Goal: Task Accomplishment & Management: Use online tool/utility

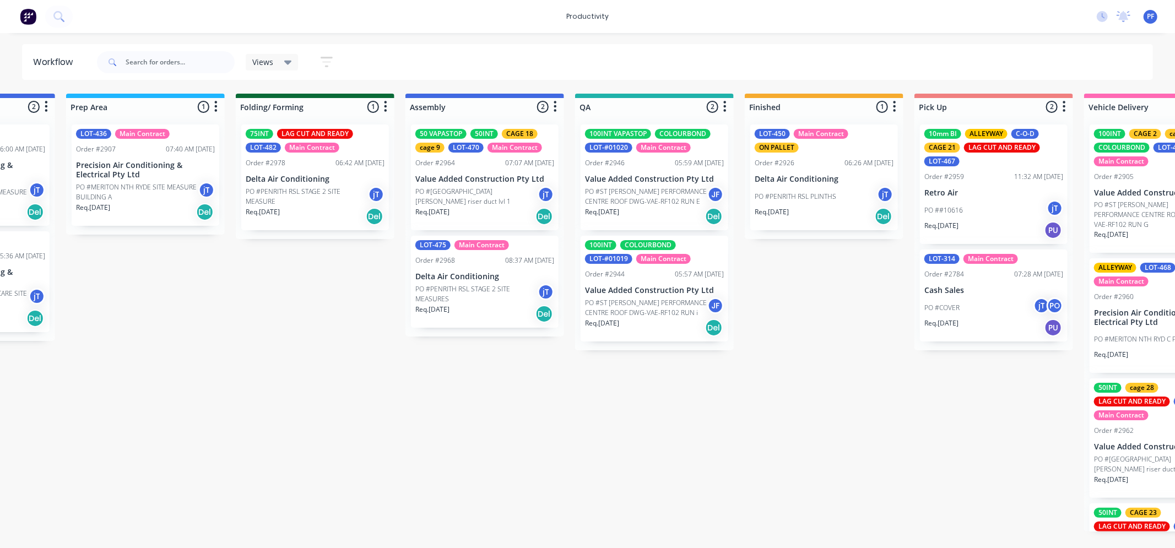
scroll to position [0, 468]
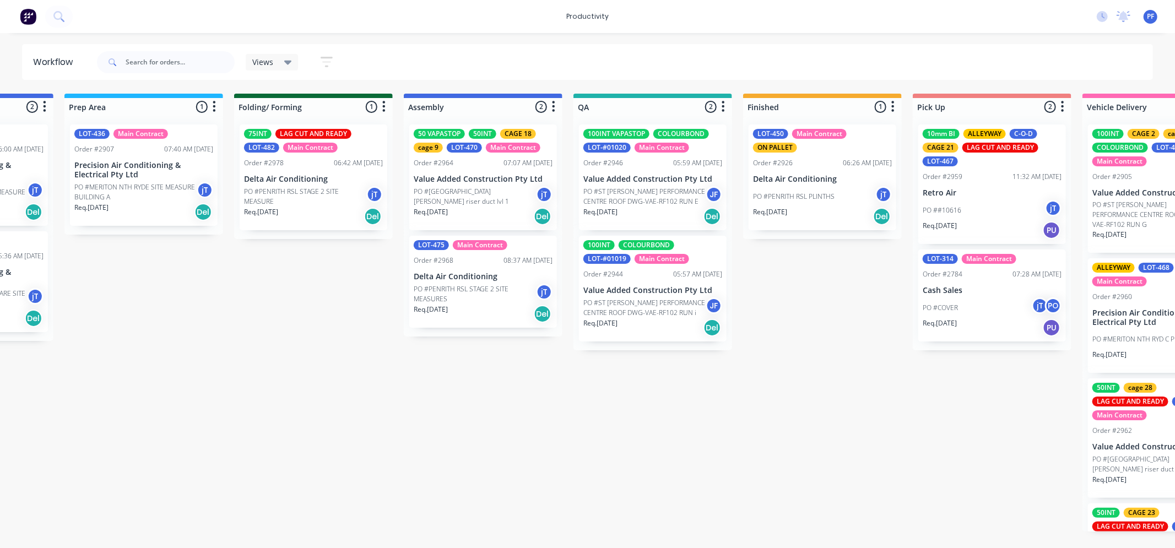
click at [292, 482] on html "productivity productivity Workflow Planner Delivery Scheduling Timesheets No ne…" at bounding box center [119, 241] width 1175 height 482
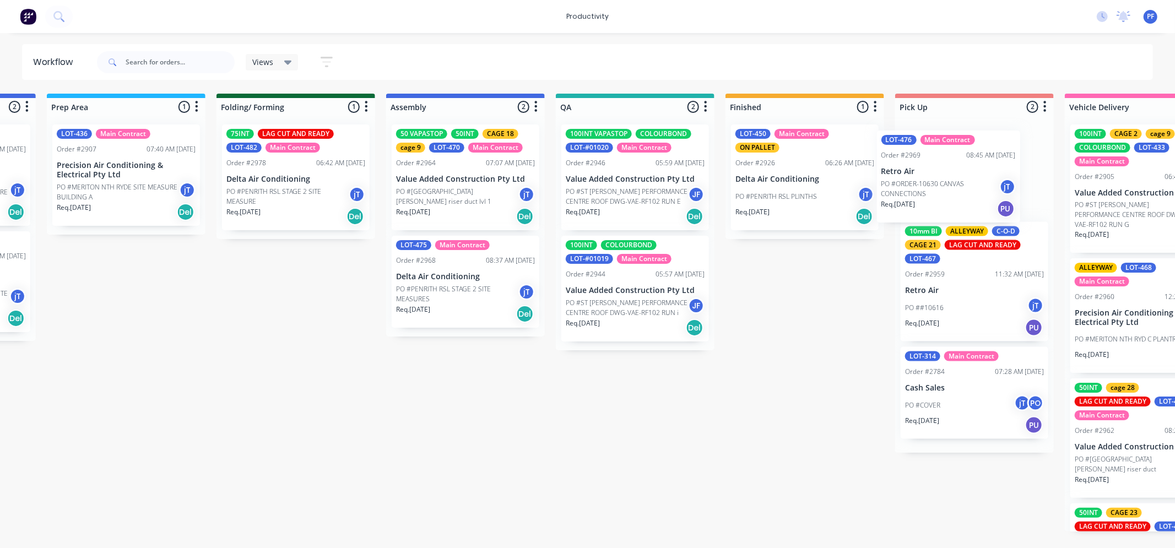
scroll to position [0, 498]
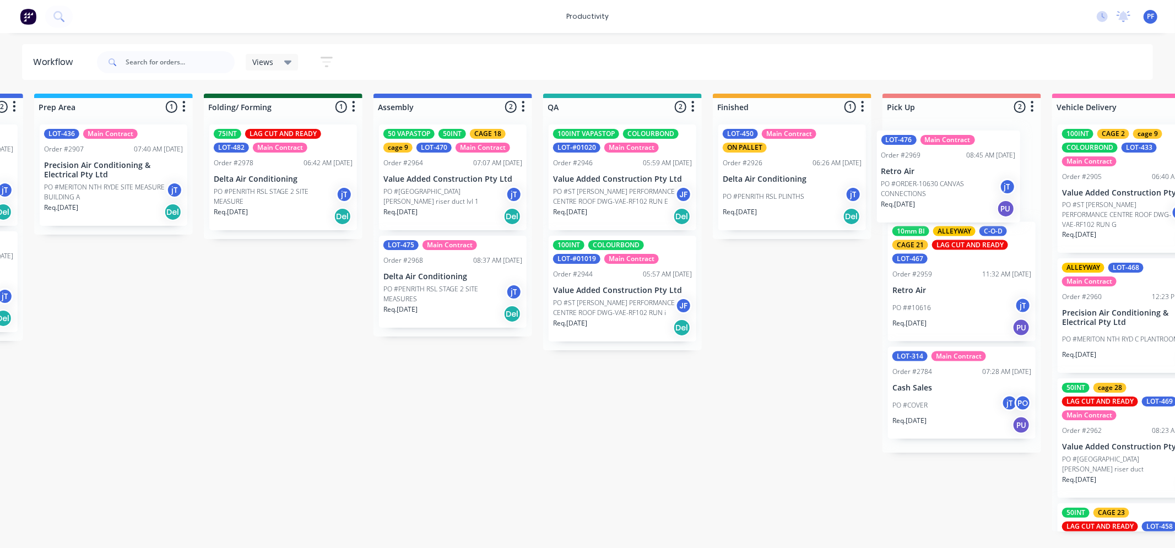
drag, startPoint x: 262, startPoint y: 367, endPoint x: 971, endPoint y: 178, distance: 734.1
click at [971, 178] on div "Submitted 37 Order #240 10:47 AM [DATE] Retro Air PO #Freshwater Apts PO Req. […" at bounding box center [571, 313] width 2156 height 438
click at [962, 140] on div "LOT-476 Main Contract Order #2969 08:45 AM [DATE] Retro Air PO #ORDER-10630 CAN…" at bounding box center [962, 170] width 148 height 92
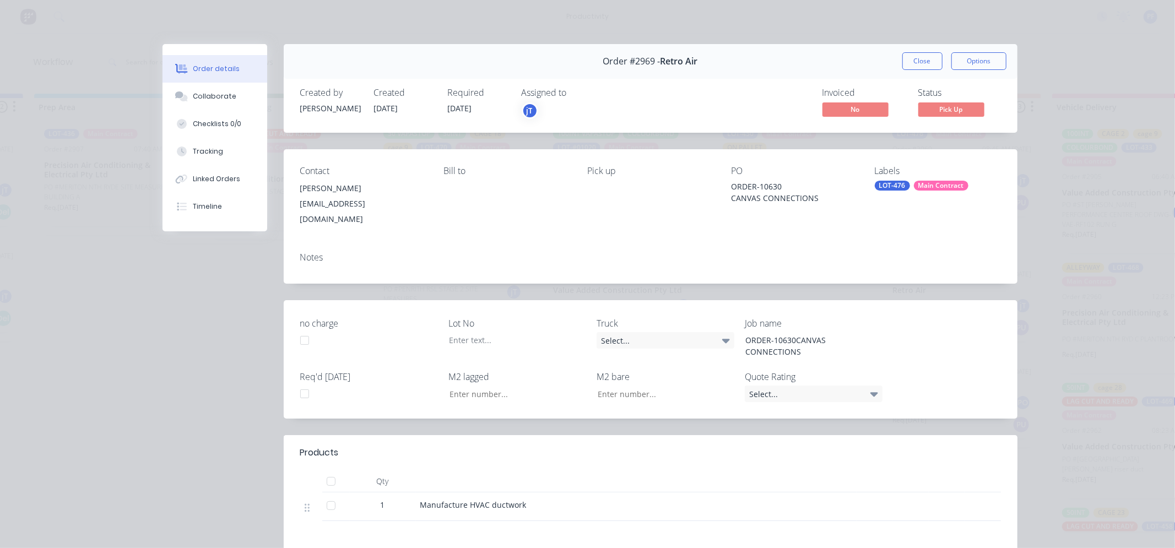
click at [948, 185] on div "Main Contract" at bounding box center [941, 186] width 55 height 10
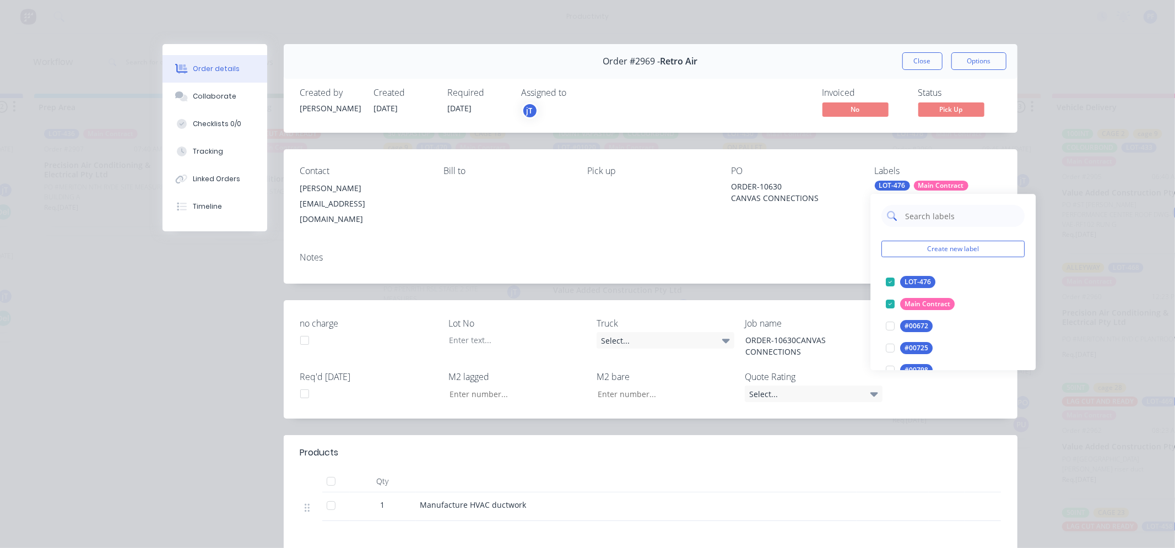
drag, startPoint x: 946, startPoint y: 189, endPoint x: 950, endPoint y: 218, distance: 29.4
click at [950, 218] on input "text" at bounding box center [961, 216] width 115 height 22
click at [919, 280] on div "CAGE 21" at bounding box center [919, 282] width 36 height 12
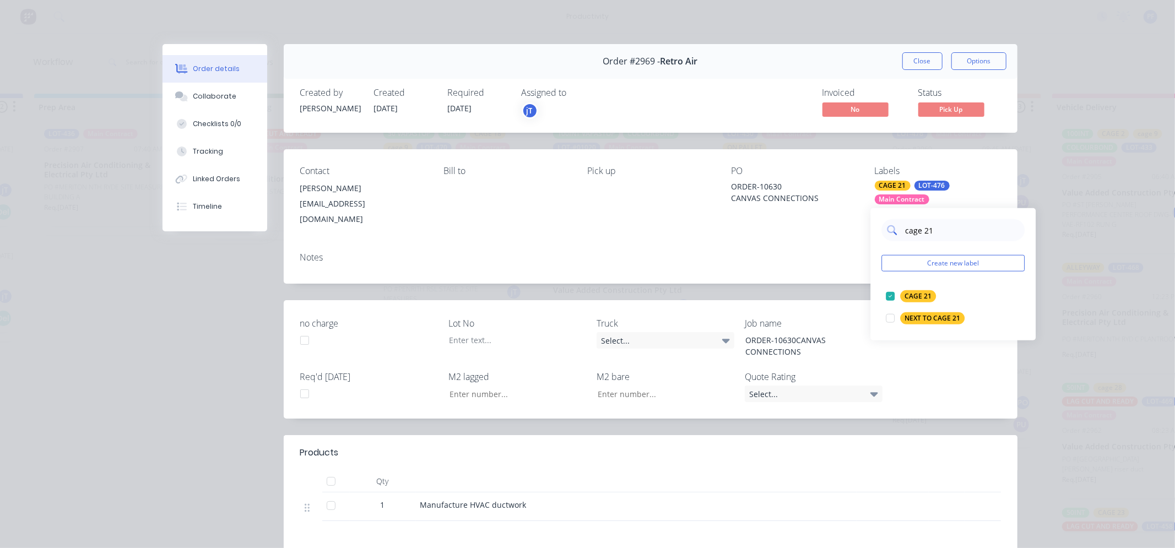
click at [936, 225] on input "cage 21" at bounding box center [961, 230] width 115 height 22
type input "c"
type input "all"
click at [921, 316] on div "ALLEYWAY" at bounding box center [922, 318] width 42 height 12
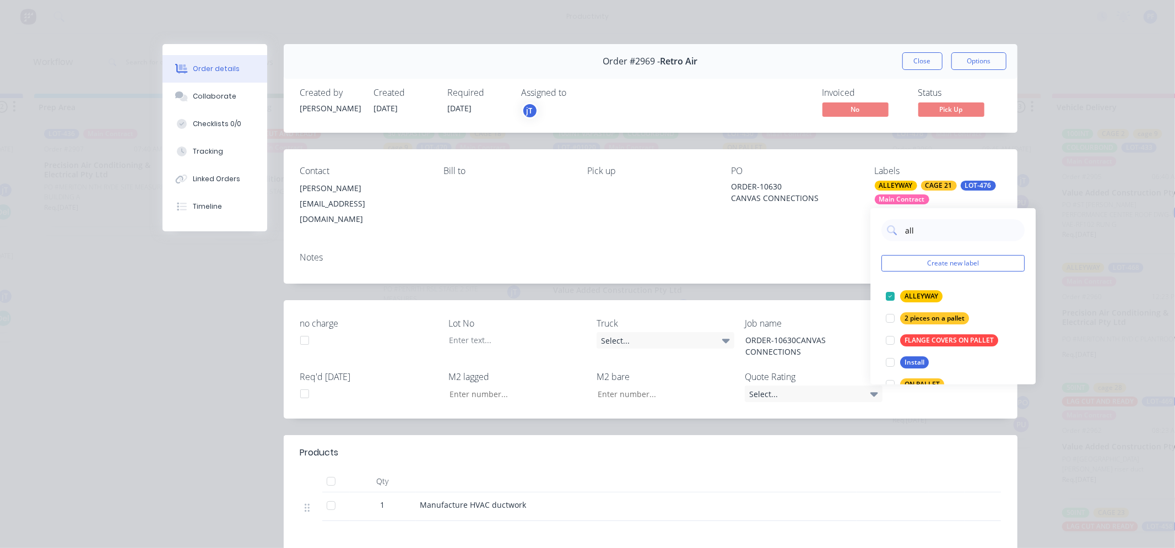
drag, startPoint x: 827, startPoint y: 238, endPoint x: 854, endPoint y: 164, distance: 78.9
click at [827, 243] on div "Notes" at bounding box center [651, 263] width 734 height 40
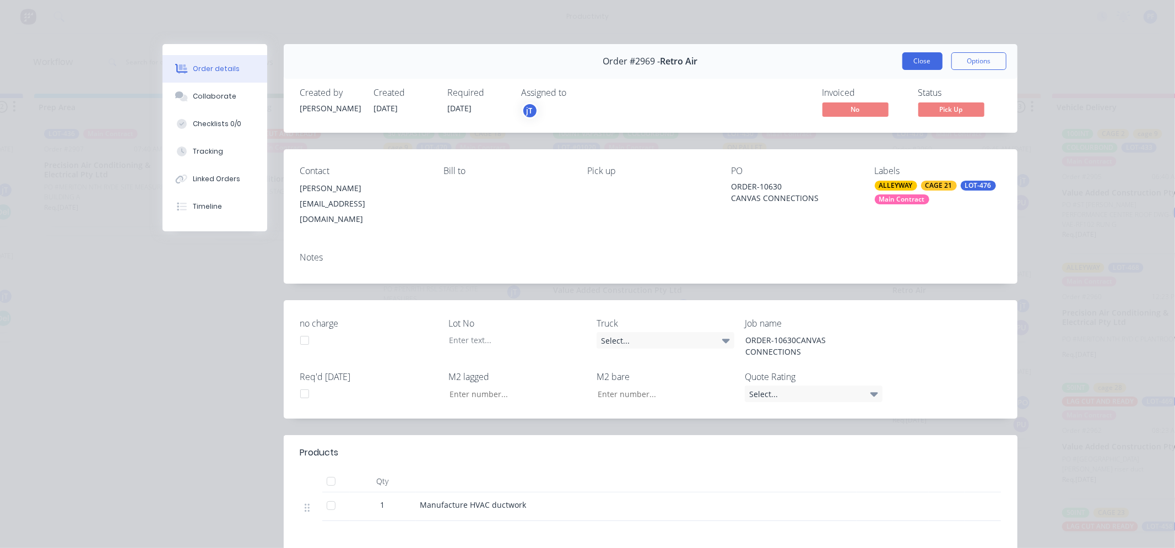
click at [902, 67] on button "Close" at bounding box center [922, 61] width 40 height 18
